Goal: Navigation & Orientation: Find specific page/section

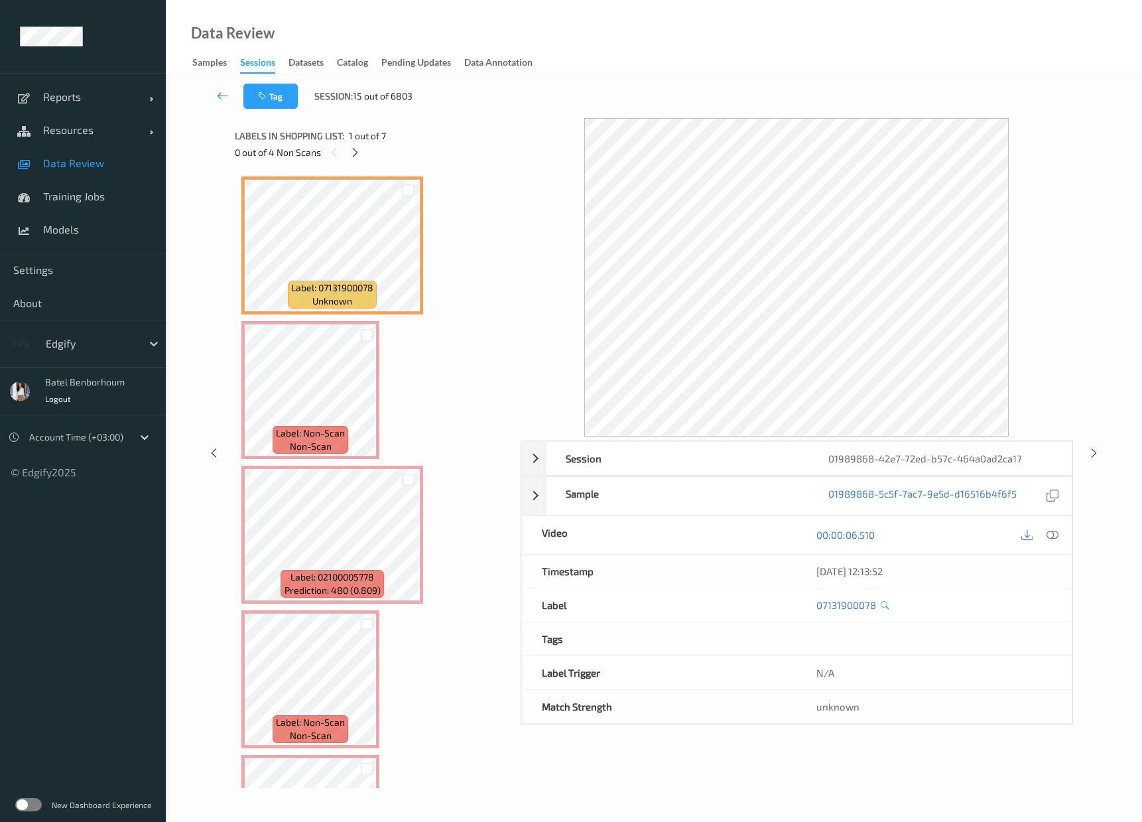
click at [261, 63] on div "Sessions" at bounding box center [257, 65] width 35 height 18
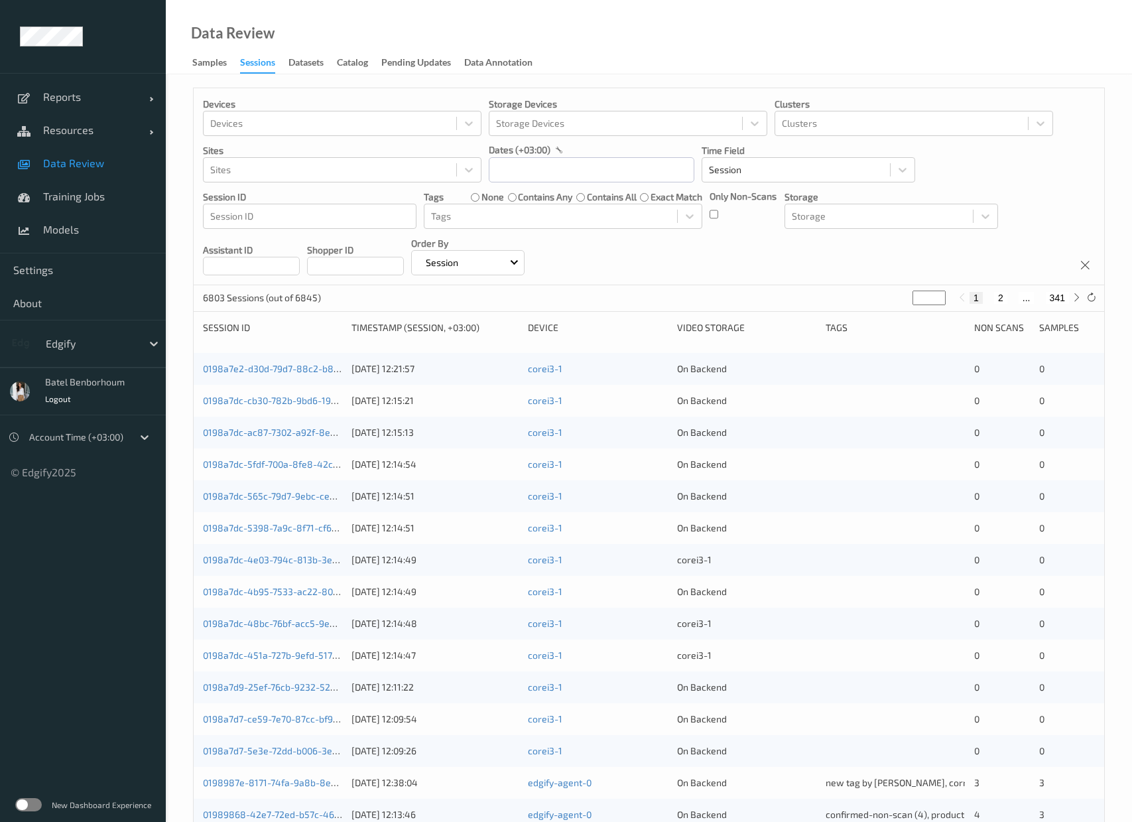
scroll to position [222, 0]
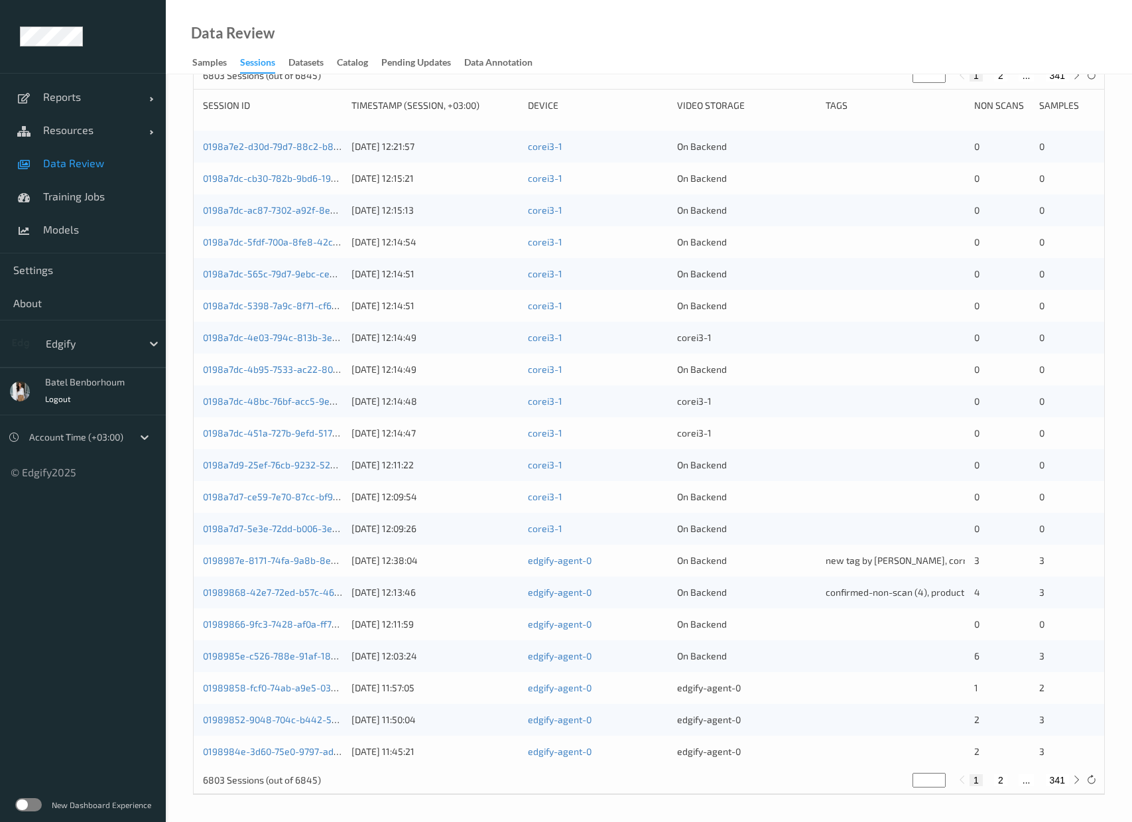
click at [36, 805] on label at bounding box center [28, 804] width 27 height 13
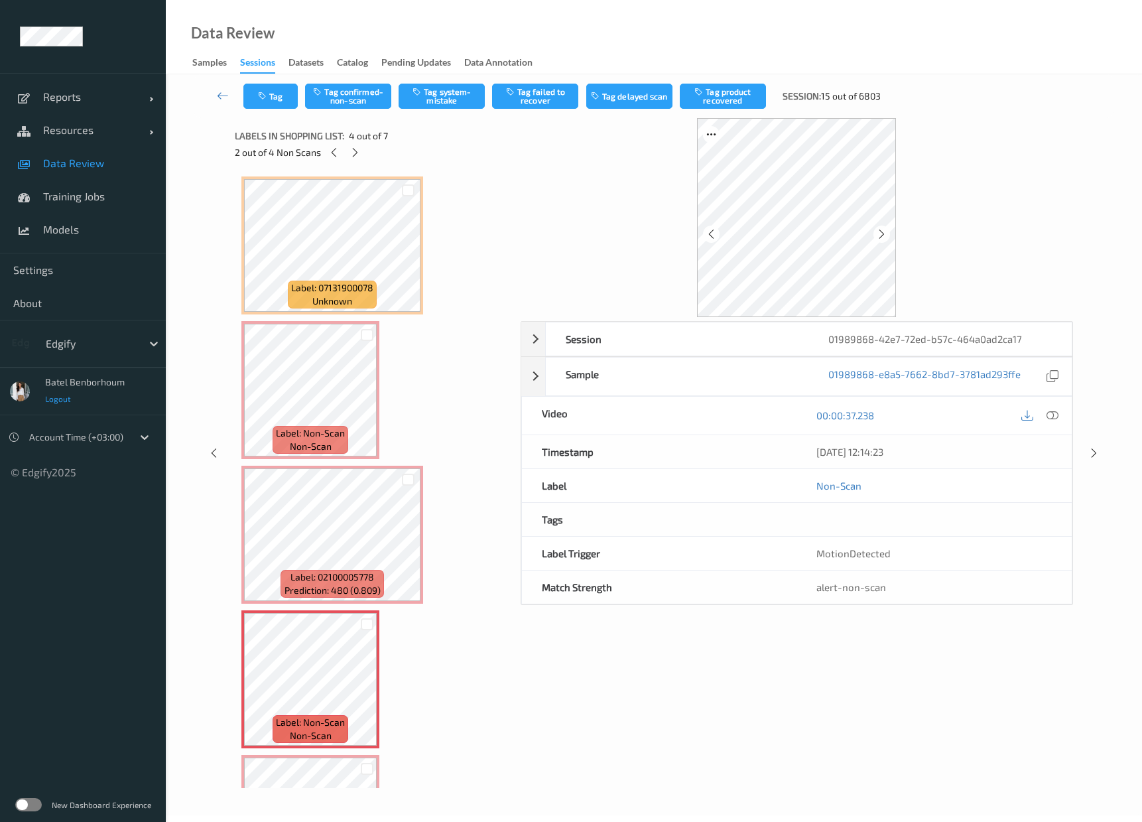
click at [68, 403] on span "Logout" at bounding box center [58, 398] width 27 height 9
